Goal: Book appointment/travel/reservation

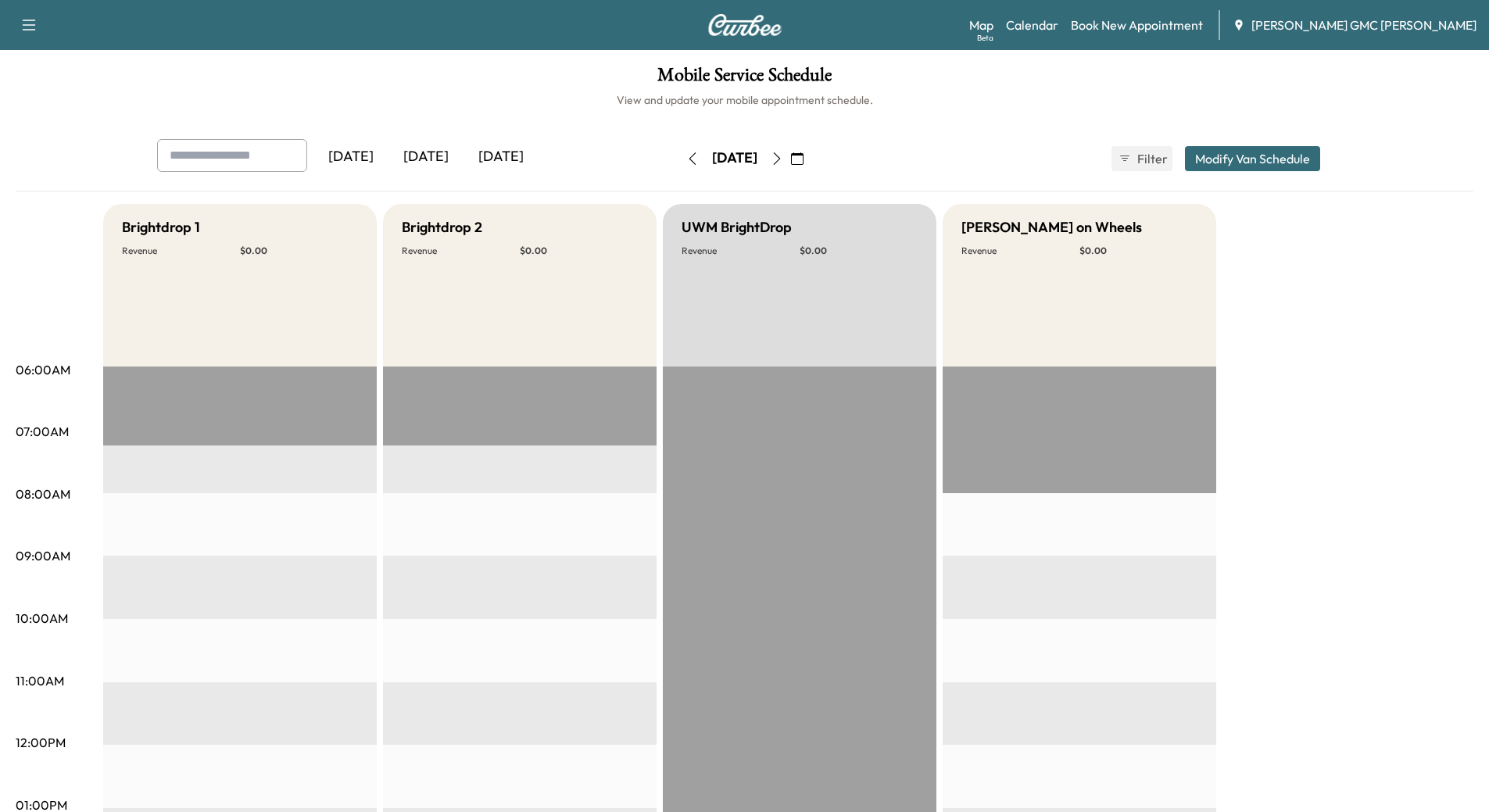
click at [784, 163] on icon "button" at bounding box center [776, 158] width 12 height 12
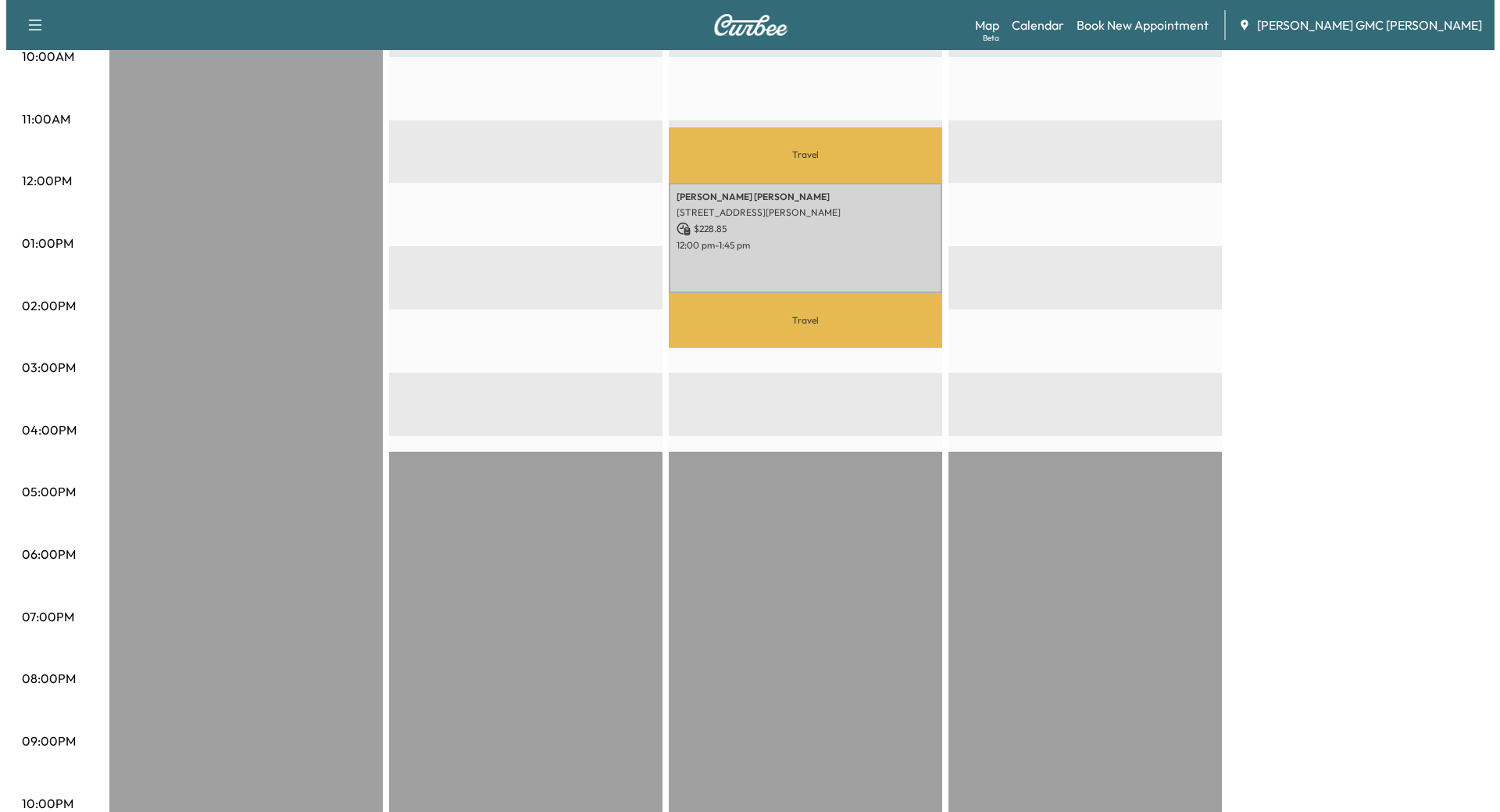
scroll to position [580, 0]
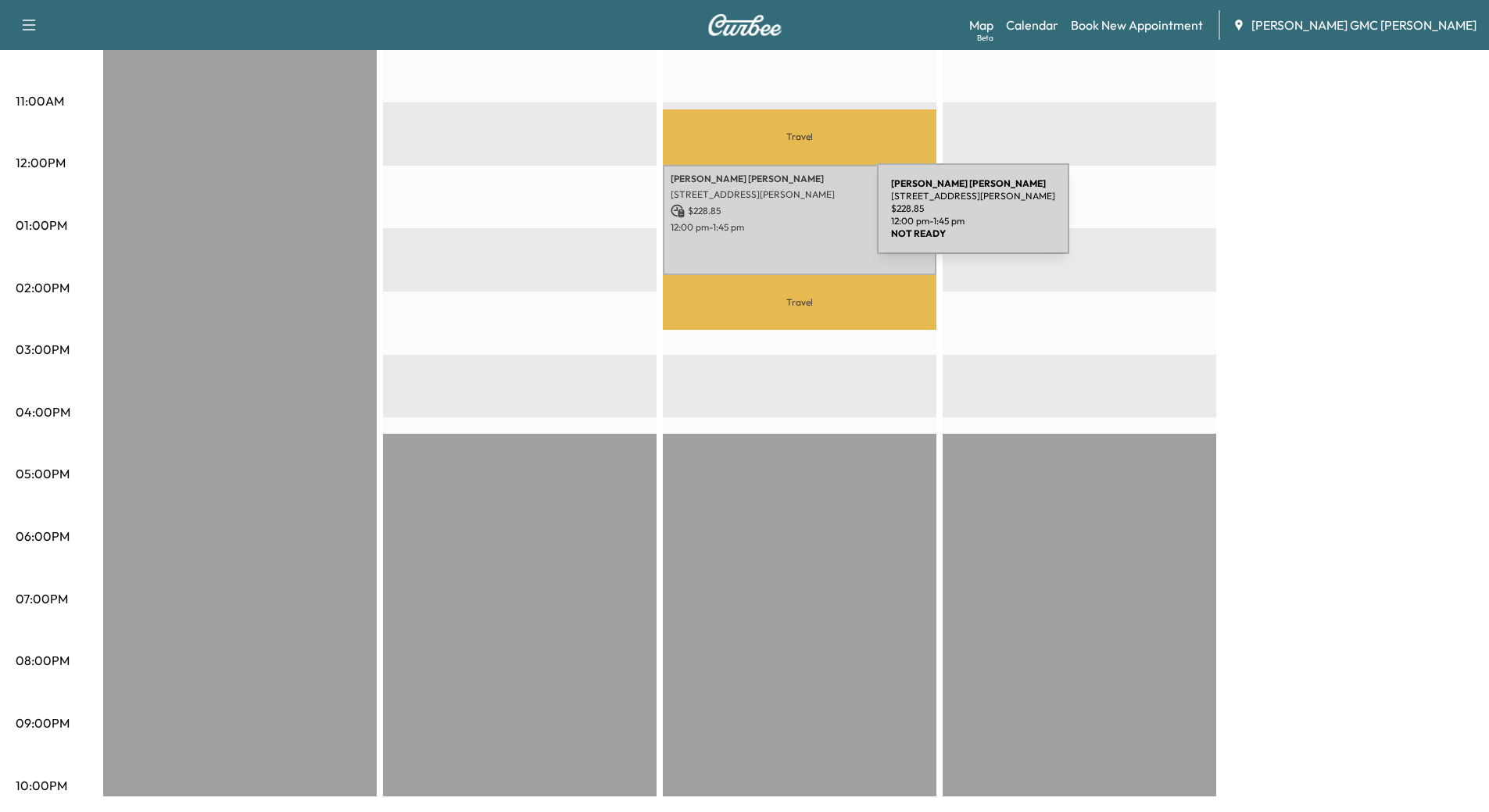
click at [760, 221] on p "12:00 pm - 1:45 pm" at bounding box center [800, 227] width 258 height 12
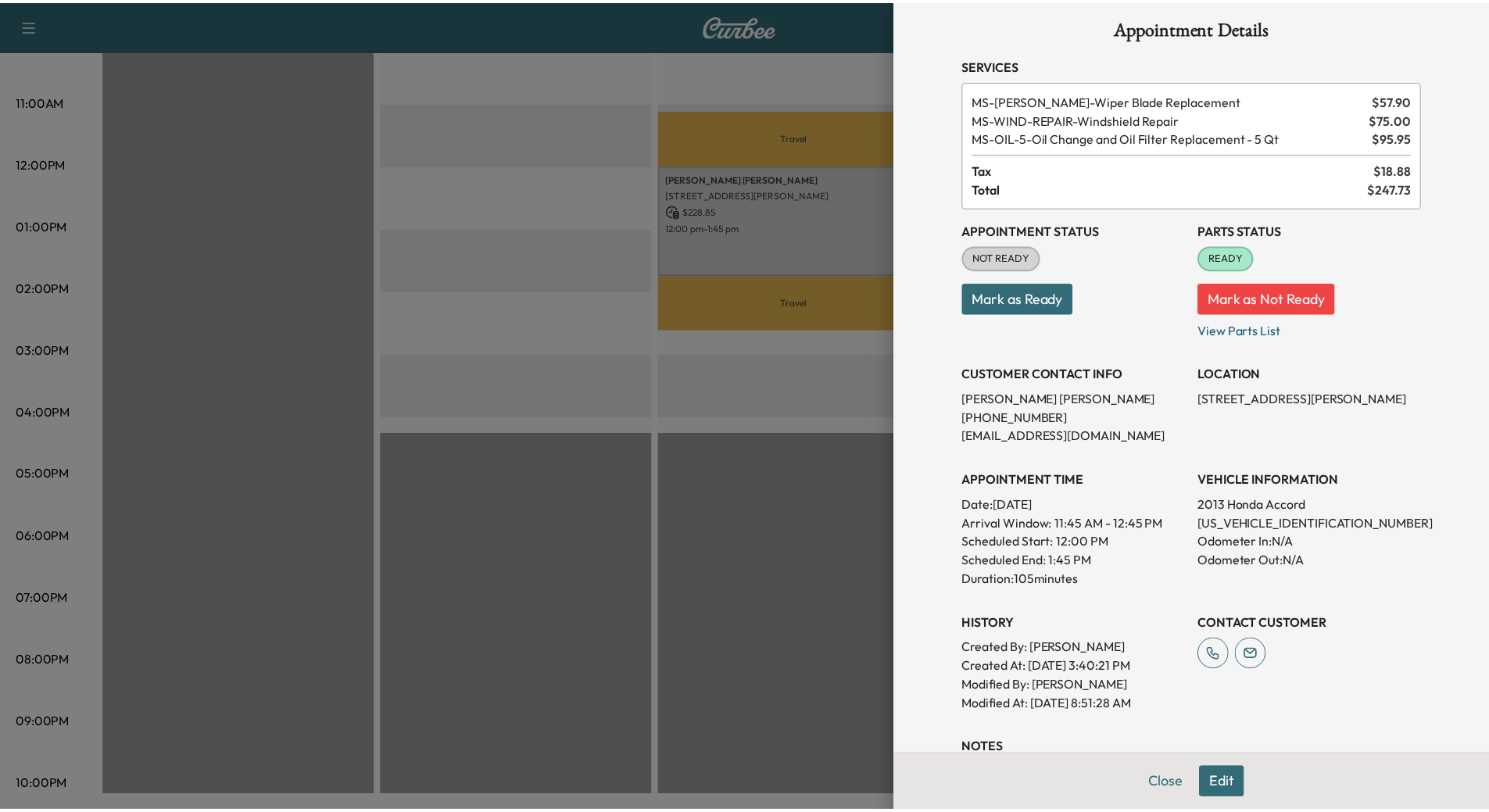
scroll to position [0, 0]
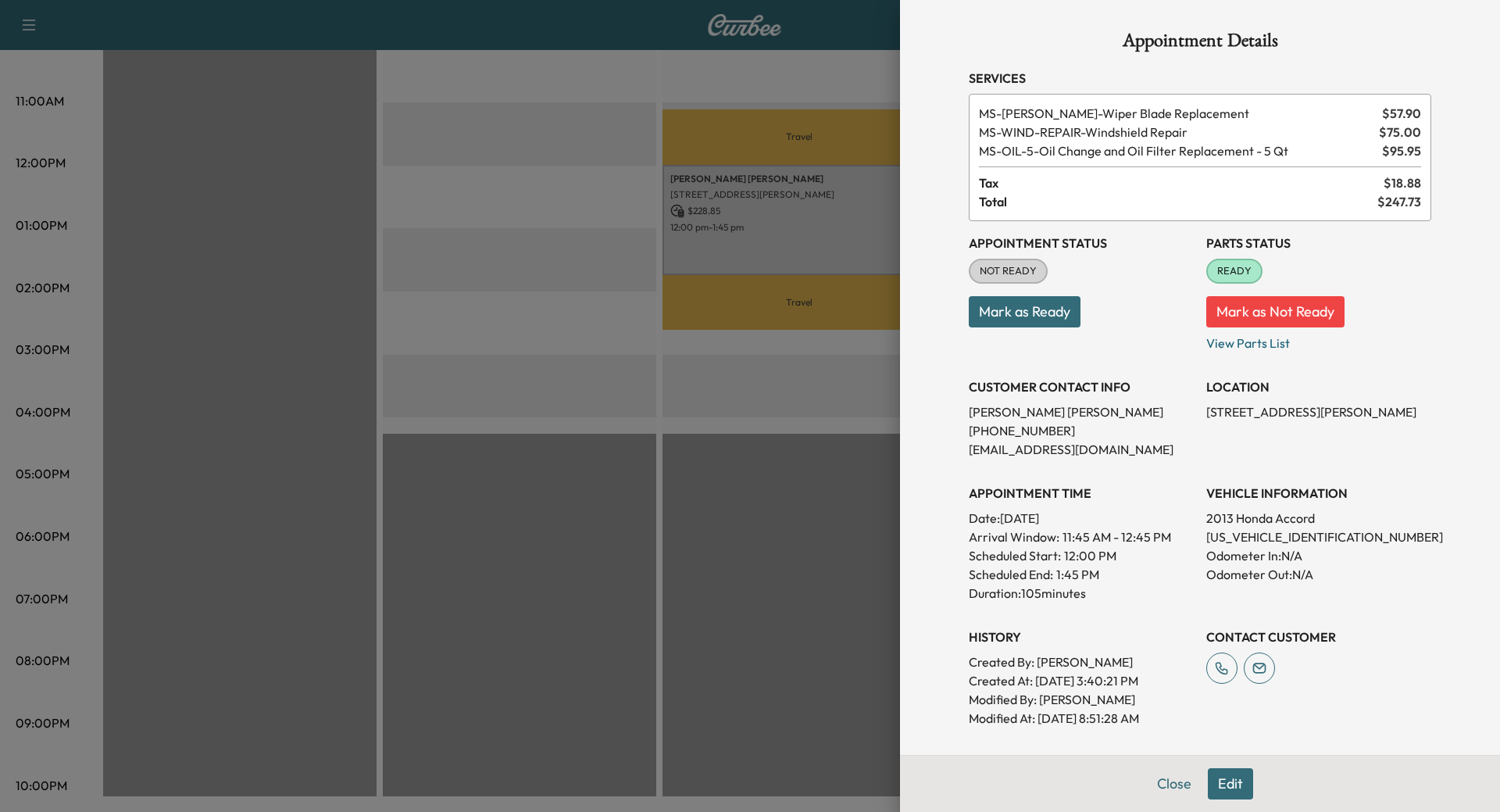
click at [481, 282] on div at bounding box center [750, 406] width 1500 height 812
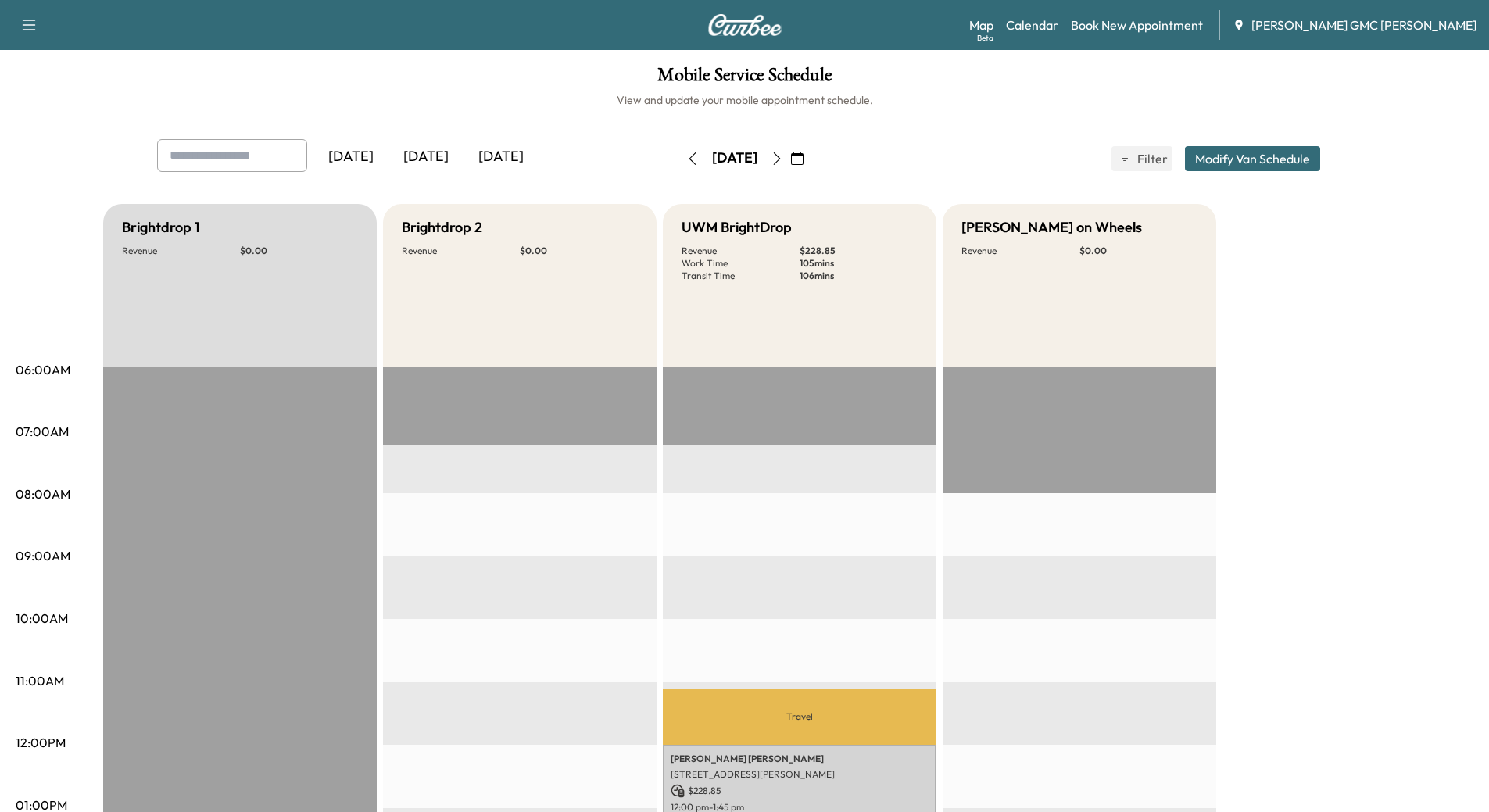
click at [427, 159] on div "[DATE]" at bounding box center [426, 157] width 75 height 36
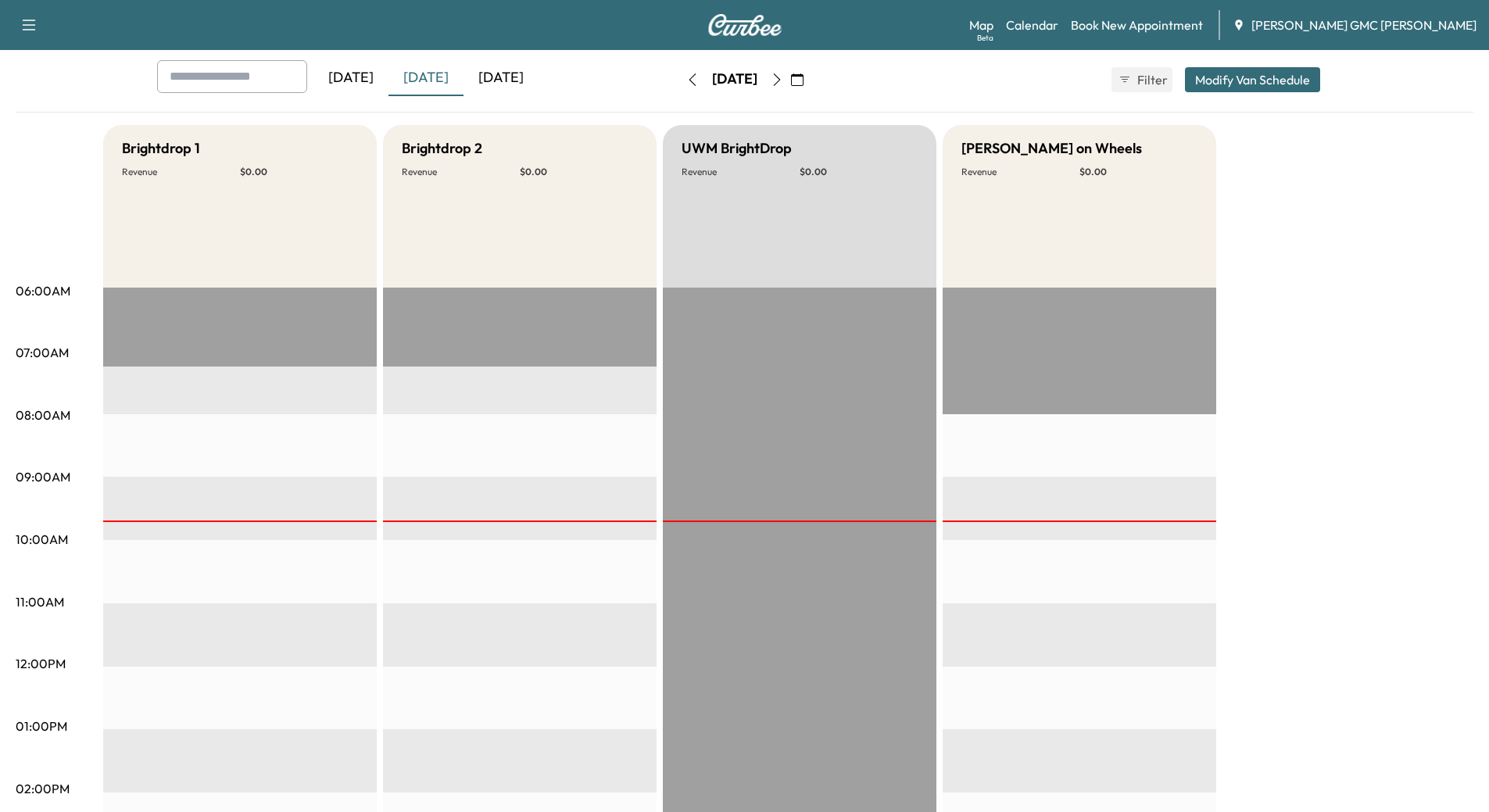
scroll to position [78, 0]
click at [522, 83] on div "[DATE]" at bounding box center [501, 79] width 75 height 36
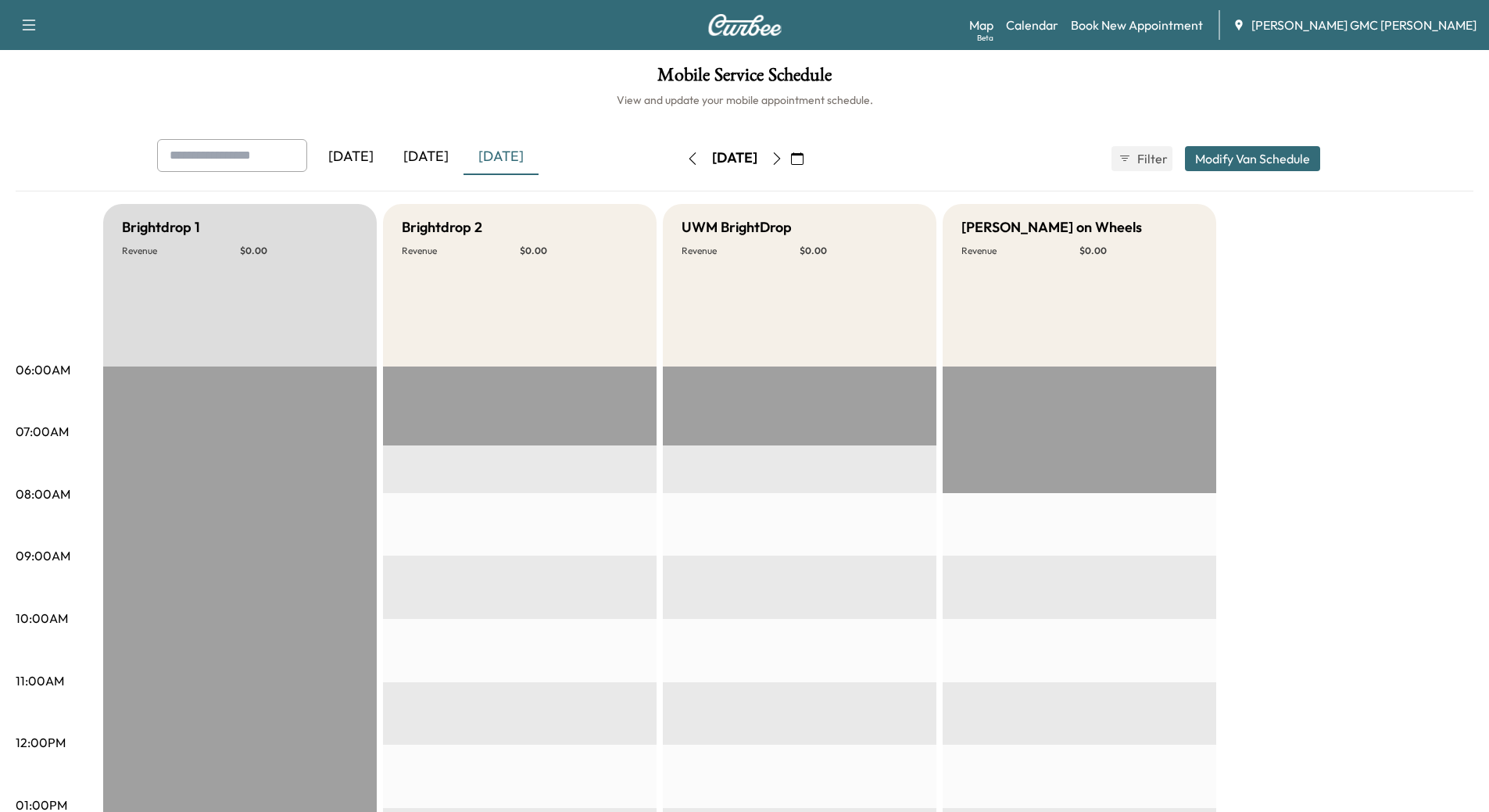
click at [784, 162] on icon "button" at bounding box center [776, 158] width 12 height 12
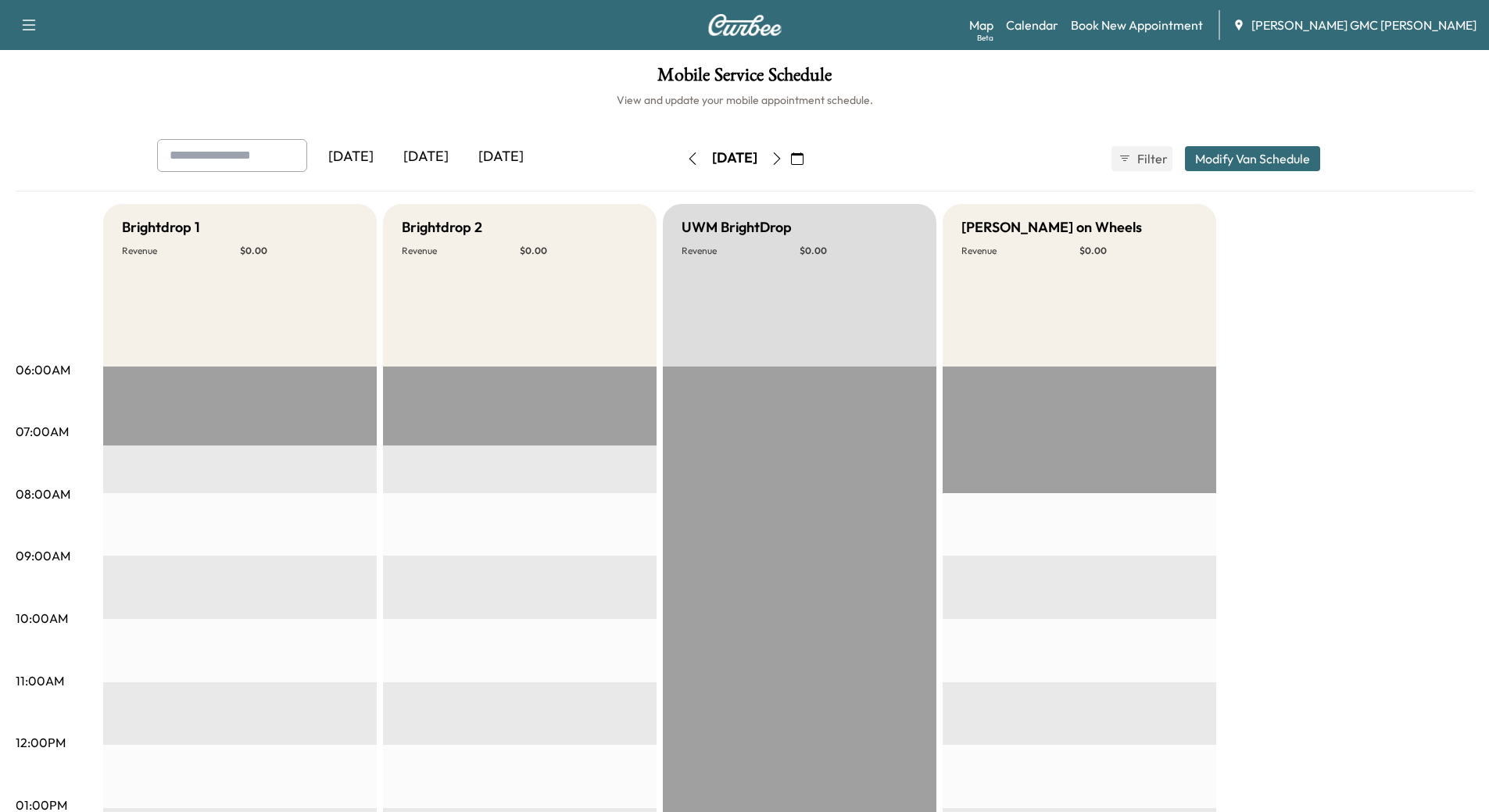
click at [784, 158] on icon "button" at bounding box center [776, 158] width 12 height 12
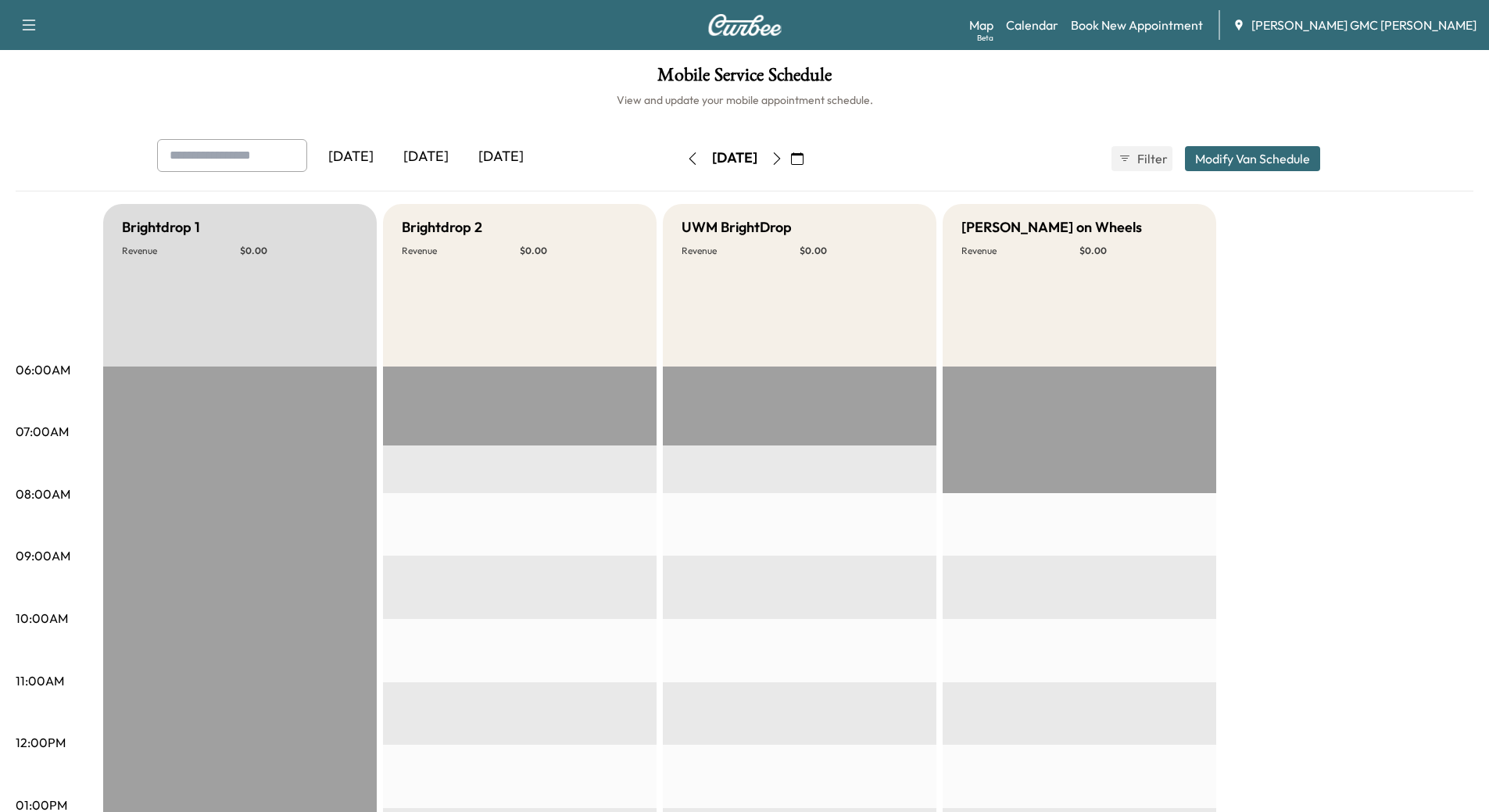
click at [352, 156] on div "[DATE]" at bounding box center [350, 157] width 75 height 36
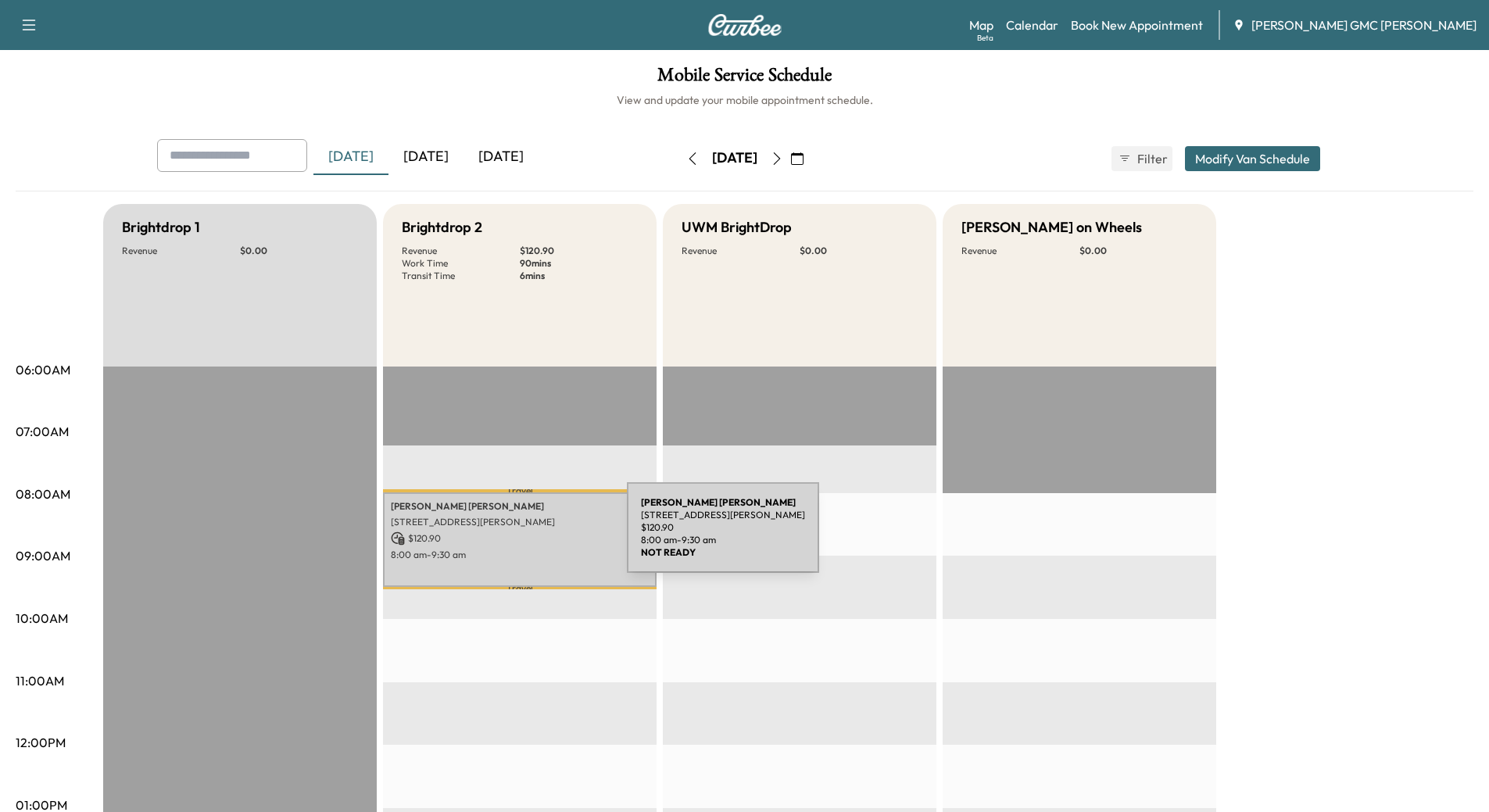
click at [510, 537] on p "$ 120.90" at bounding box center [519, 538] width 258 height 14
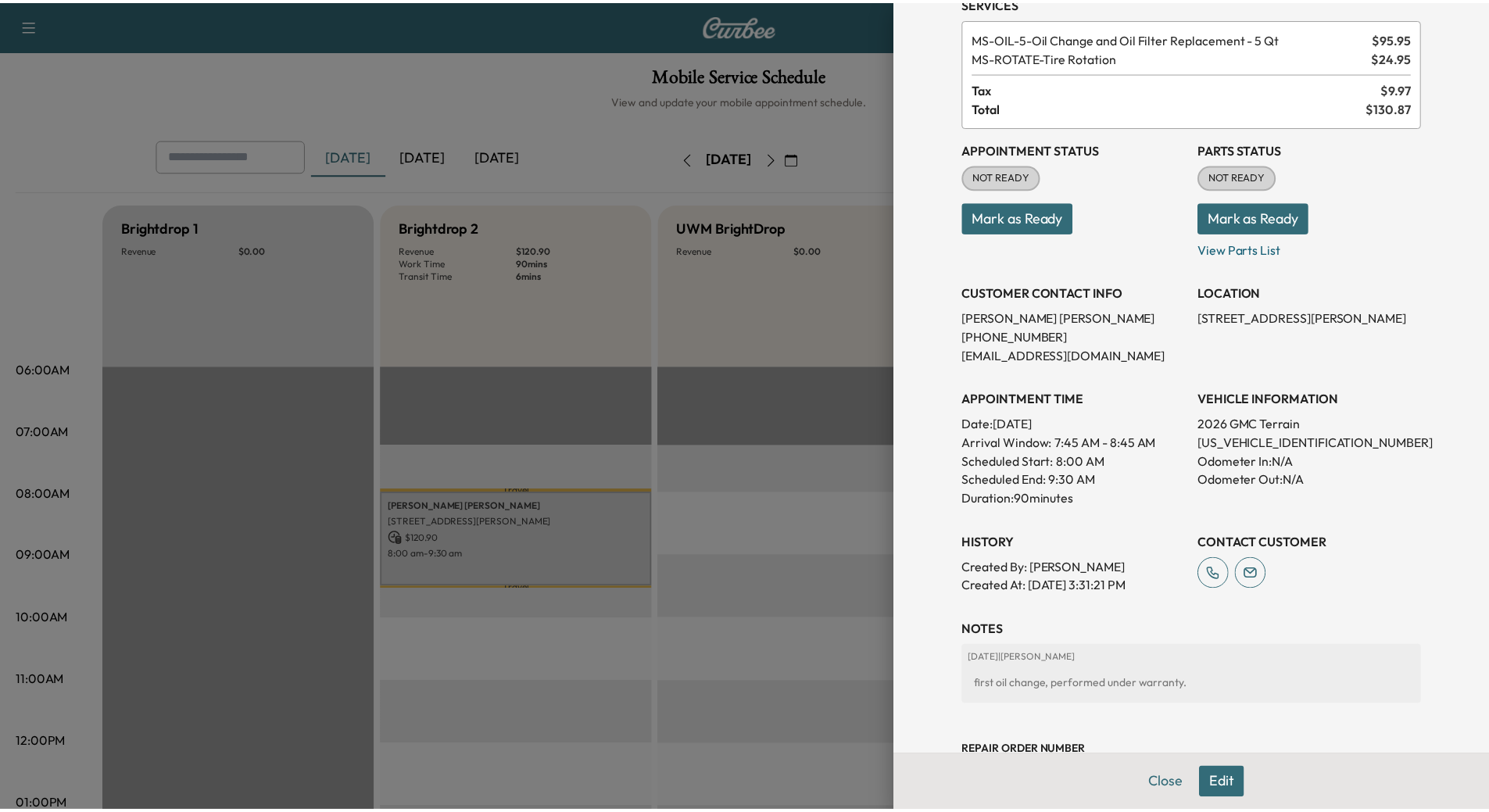
scroll to position [132, 0]
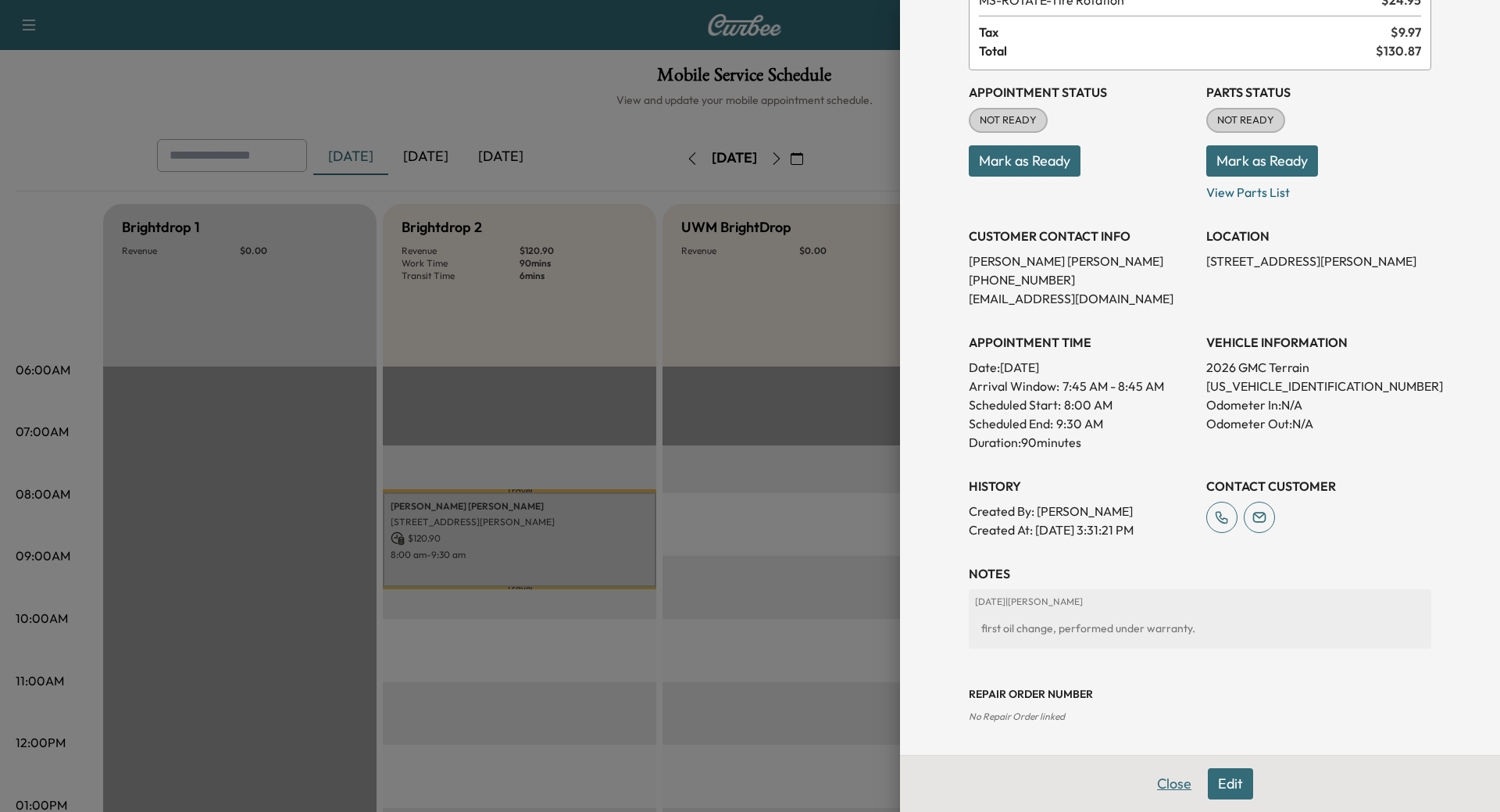
click at [1169, 781] on button "Close" at bounding box center [1174, 783] width 54 height 31
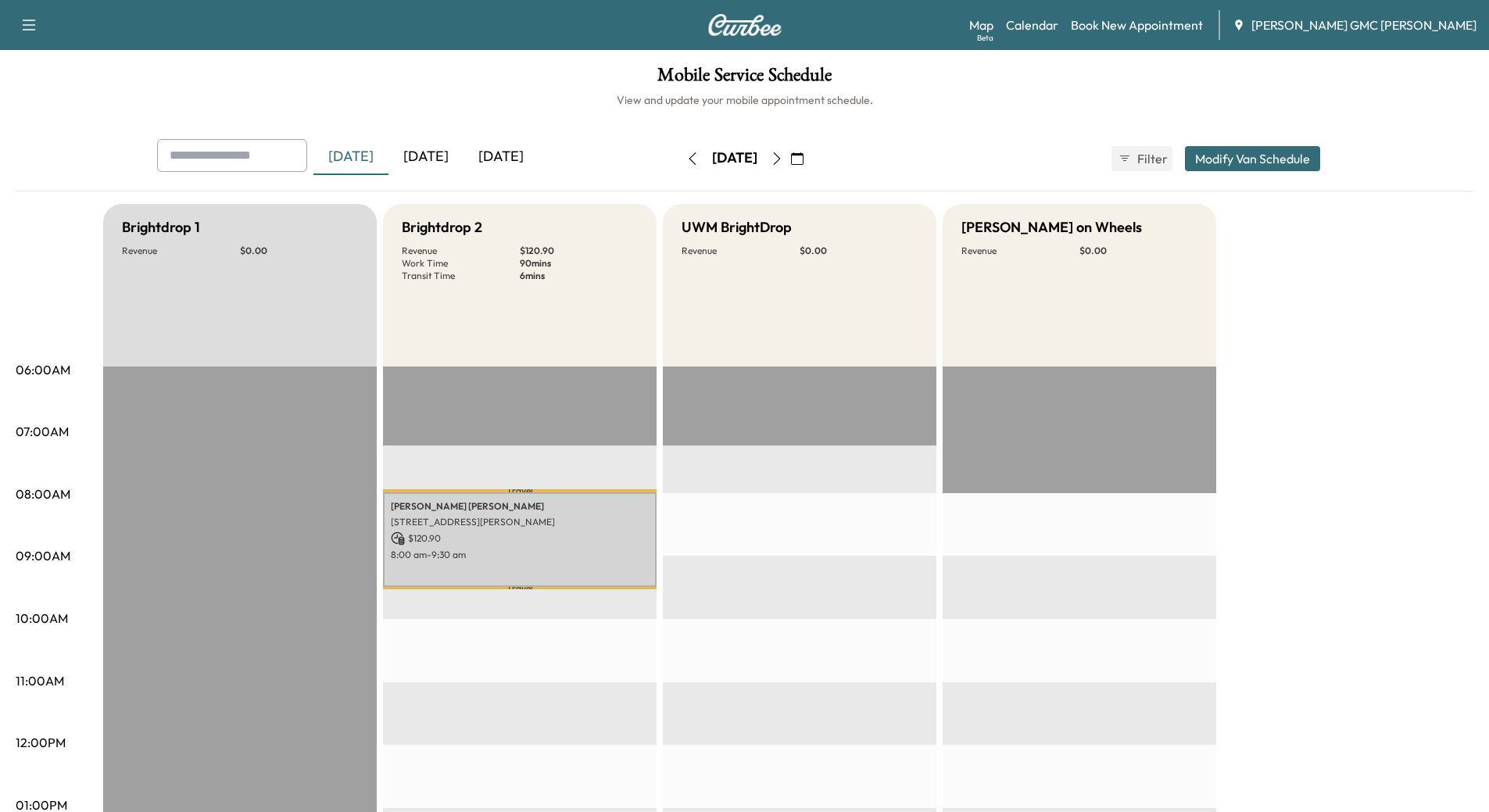
click at [437, 157] on div "[DATE]" at bounding box center [426, 157] width 75 height 36
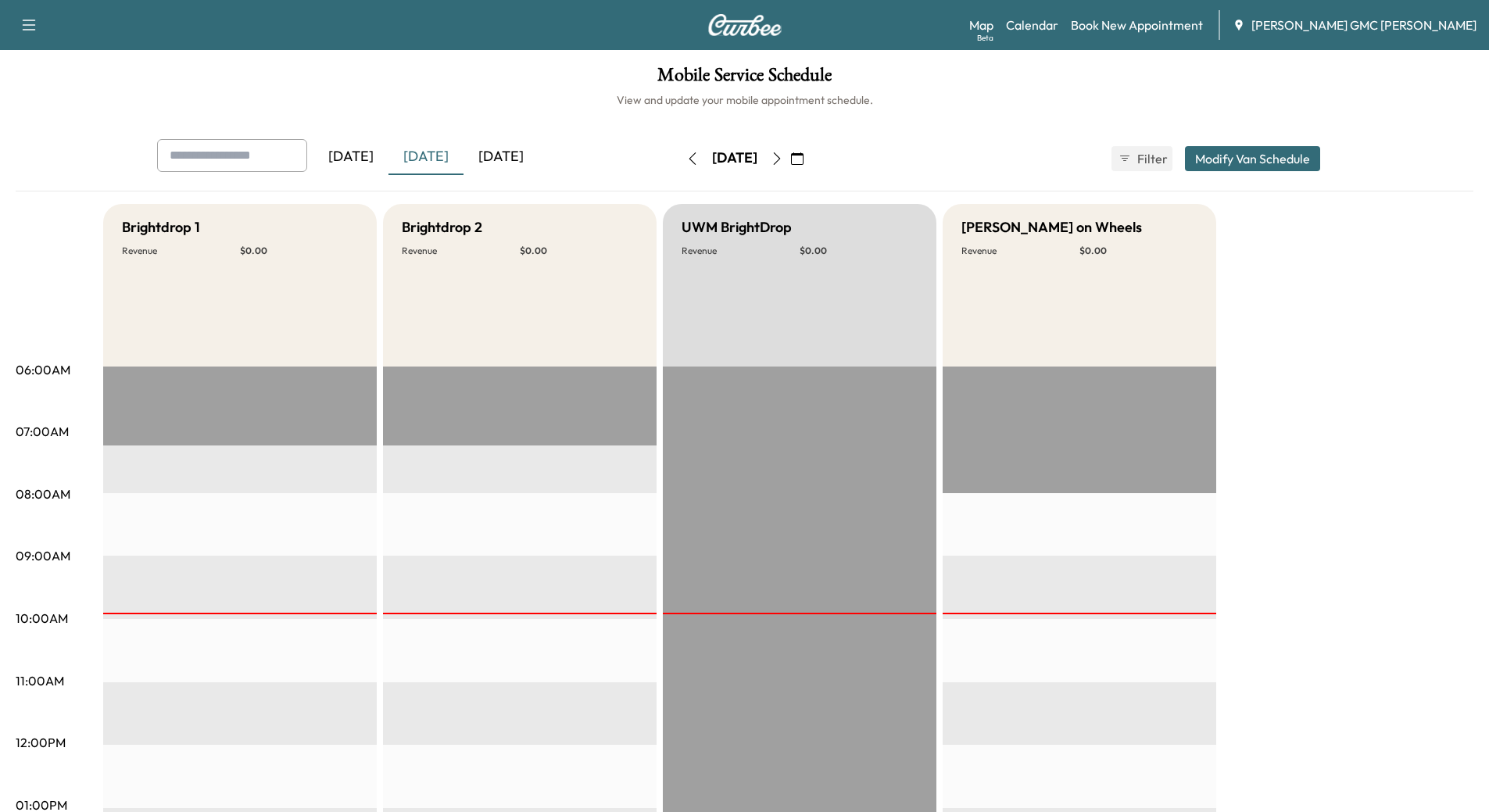
click at [686, 164] on icon "button" at bounding box center [692, 158] width 12 height 12
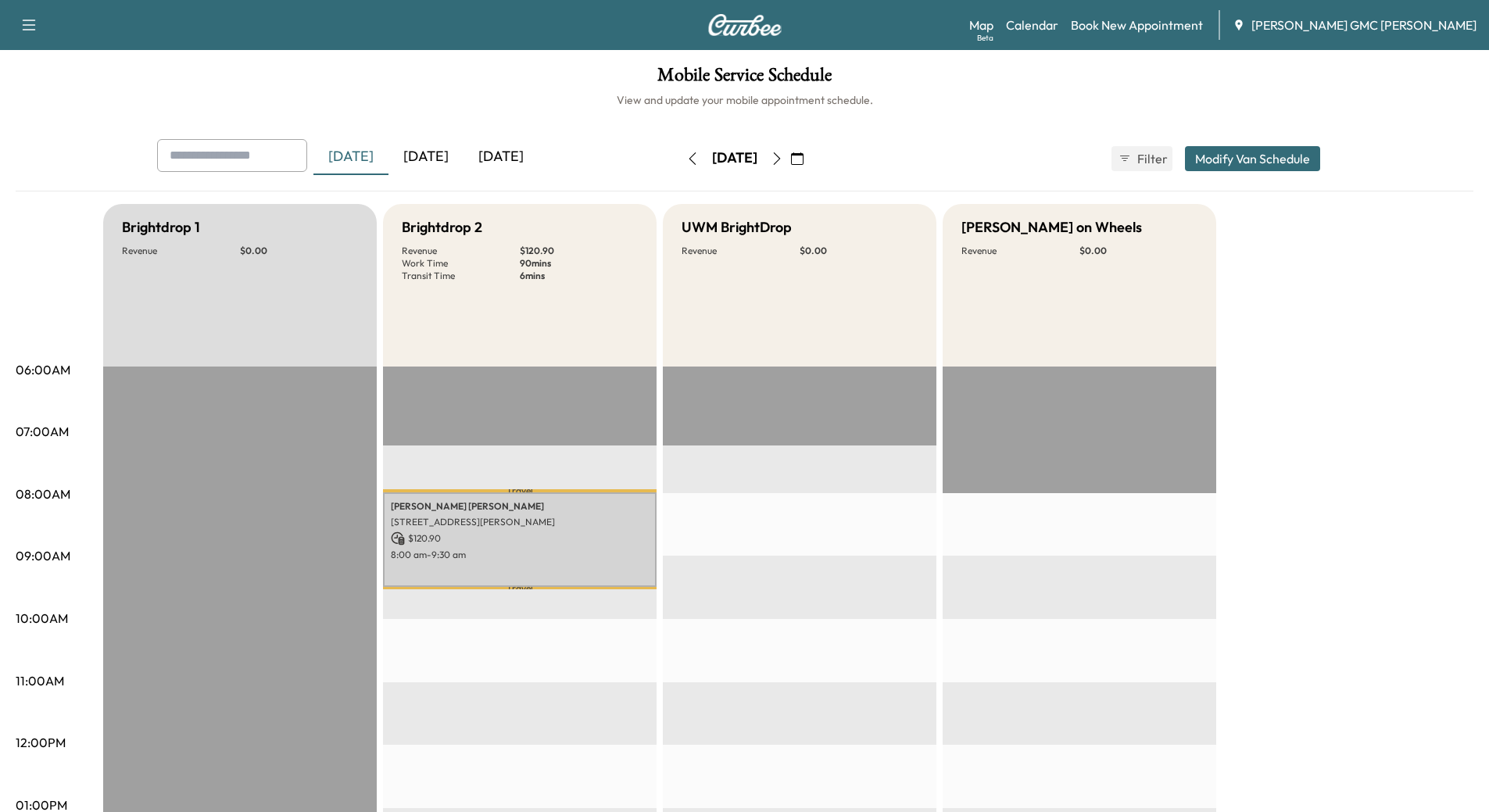
click at [784, 157] on icon "button" at bounding box center [776, 158] width 12 height 12
